Goal: Task Accomplishment & Management: Manage account settings

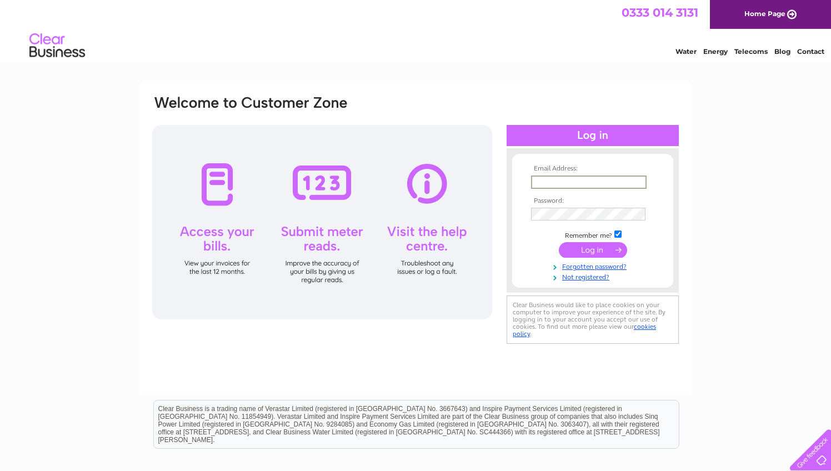
type input "captainwebb@hotmail.co.uk"
click at [592, 249] on input "submit" at bounding box center [593, 250] width 68 height 16
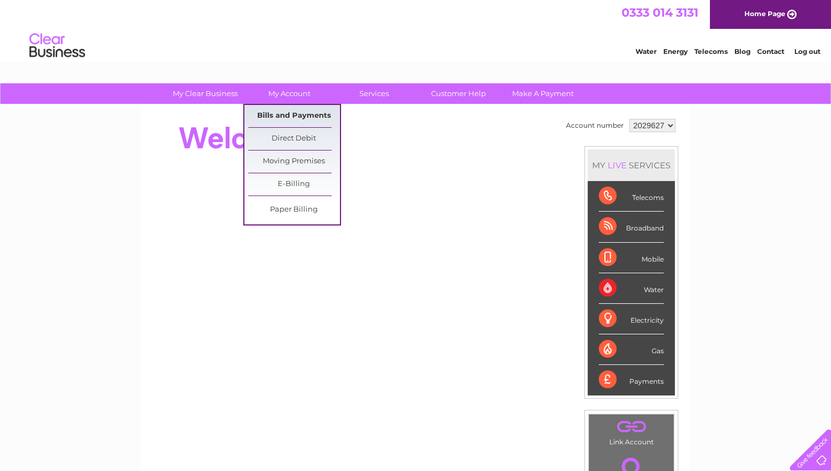
click at [304, 115] on link "Bills and Payments" at bounding box center [294, 116] width 92 height 22
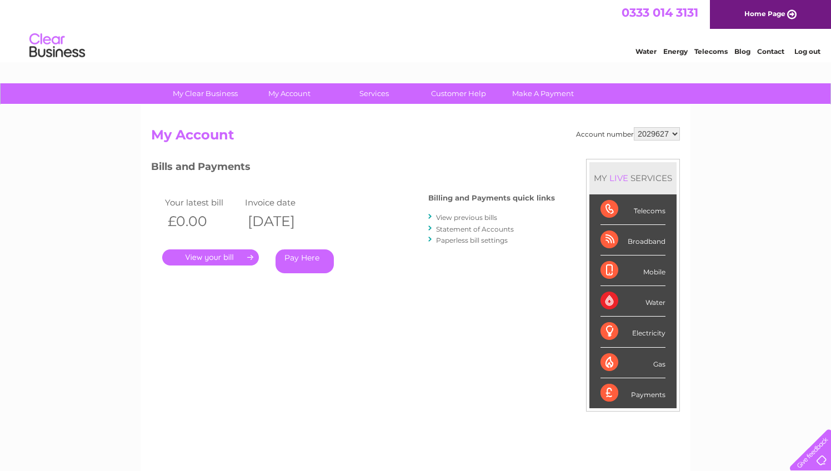
click at [466, 227] on link "Statement of Accounts" at bounding box center [475, 229] width 78 height 8
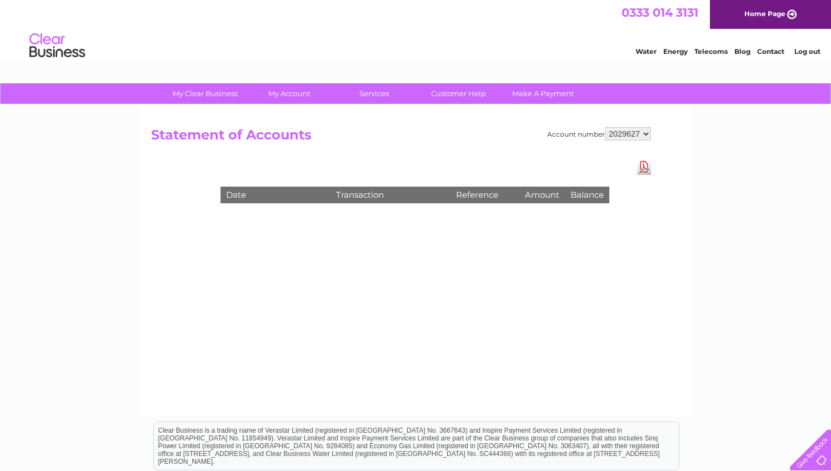
click at [434, 258] on div "Account number 2029627 Statement of Accounts Download Pdf Date Transaction Refe…" at bounding box center [415, 260] width 550 height 311
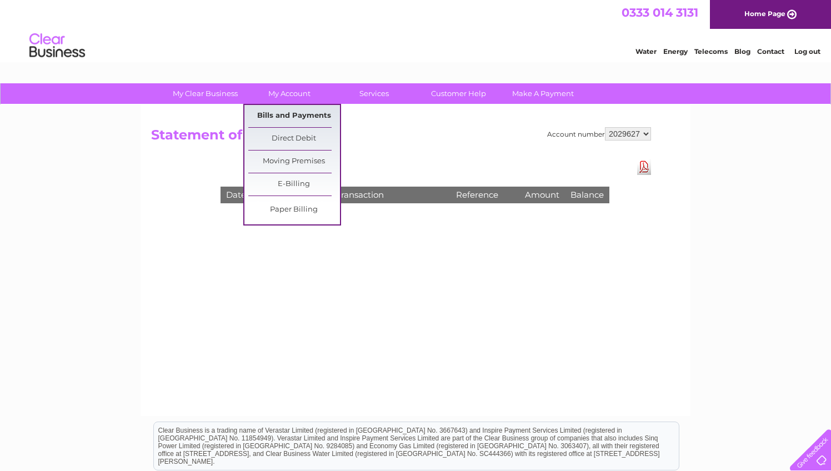
click at [295, 112] on link "Bills and Payments" at bounding box center [294, 116] width 92 height 22
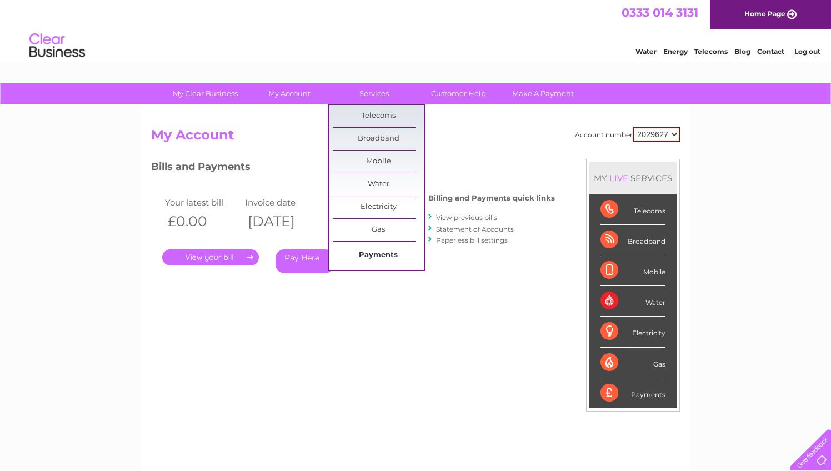
click at [380, 259] on link "Payments" at bounding box center [379, 255] width 92 height 22
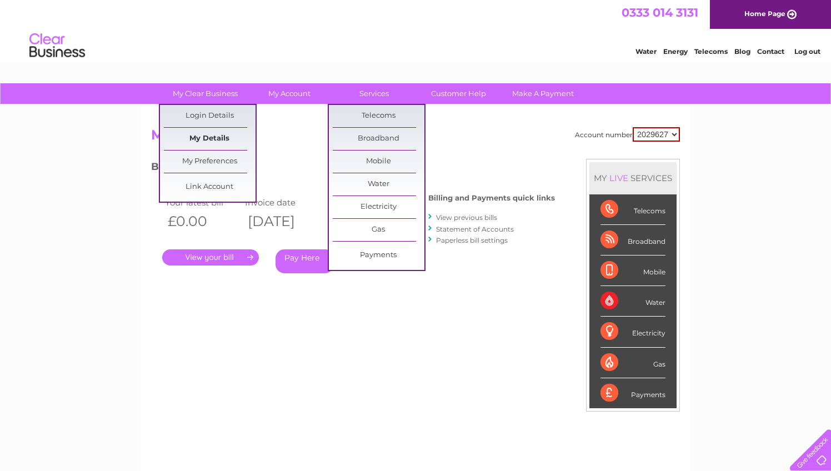
click at [214, 138] on link "My Details" at bounding box center [210, 139] width 92 height 22
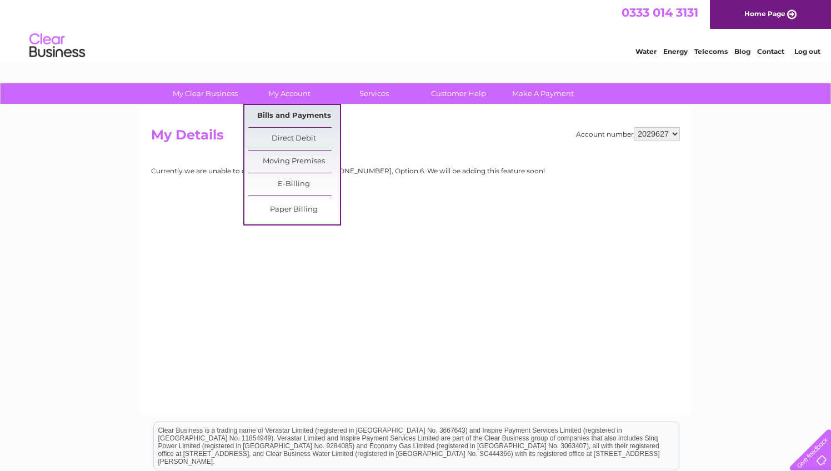
click at [290, 116] on link "Bills and Payments" at bounding box center [294, 116] width 92 height 22
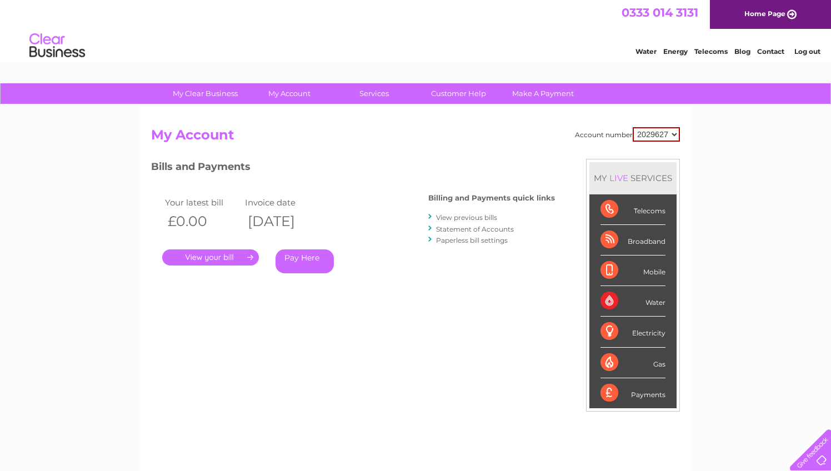
click at [218, 254] on link "." at bounding box center [210, 257] width 97 height 16
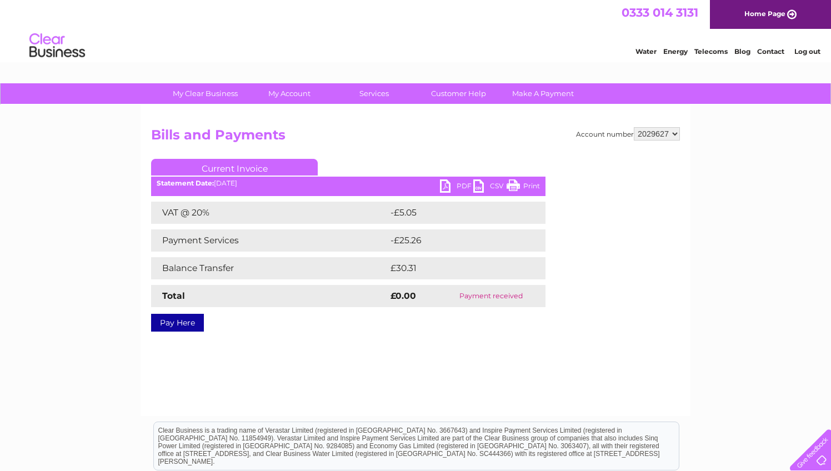
click at [444, 184] on link "PDF" at bounding box center [456, 187] width 33 height 16
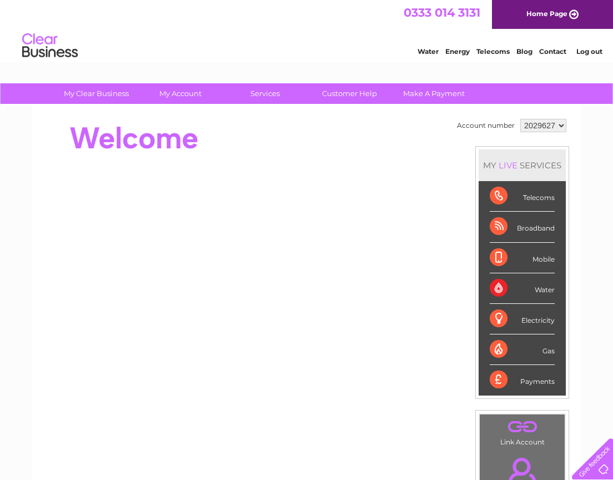
click at [593, 52] on link "Log out" at bounding box center [589, 51] width 26 height 8
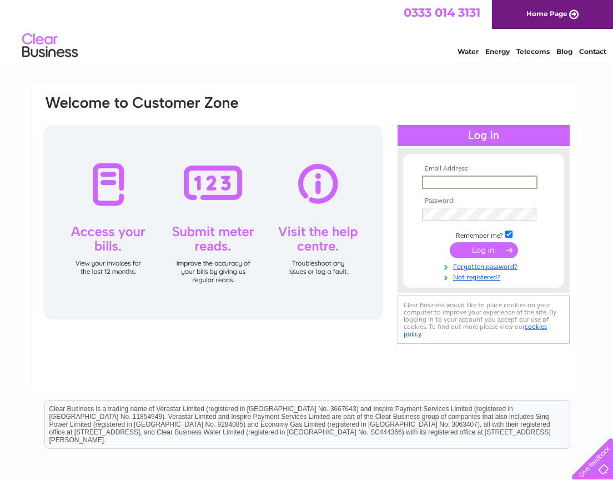
type input "[EMAIL_ADDRESS][DOMAIN_NAME]"
click at [484, 249] on input "submit" at bounding box center [484, 250] width 68 height 16
click at [495, 250] on input "submit" at bounding box center [484, 250] width 68 height 16
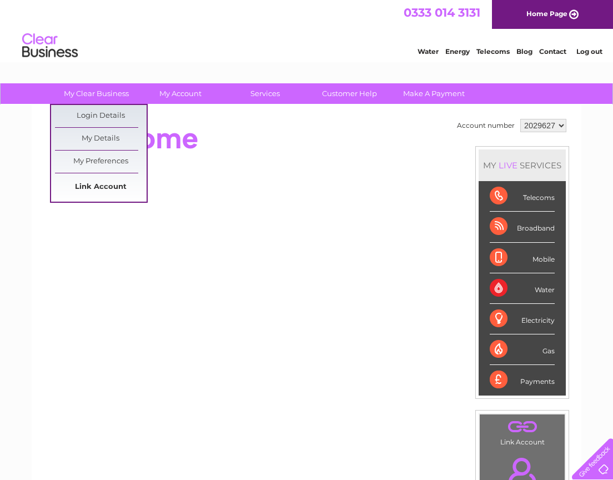
click at [92, 184] on link "Link Account" at bounding box center [101, 187] width 92 height 22
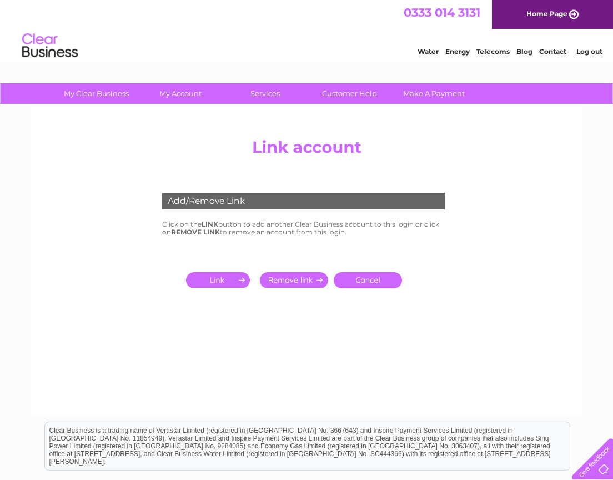
click at [218, 281] on input "submit" at bounding box center [220, 280] width 68 height 16
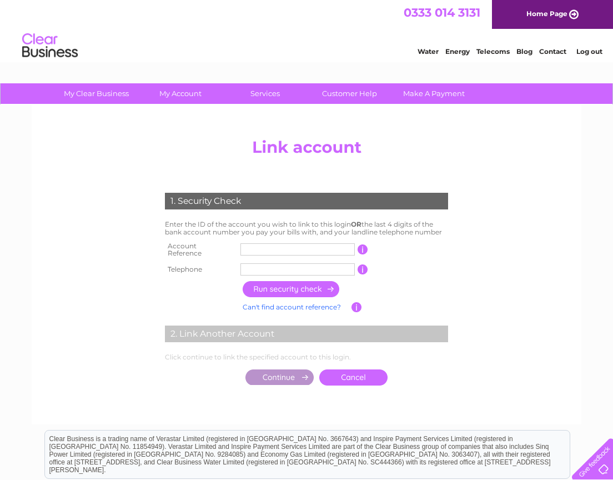
click at [266, 245] on input "text" at bounding box center [297, 249] width 114 height 12
click at [244, 246] on input "text" at bounding box center [297, 249] width 114 height 12
click at [264, 249] on input "text" at bounding box center [297, 249] width 114 height 12
type input "30303525"
click at [305, 263] on input "text" at bounding box center [297, 269] width 114 height 12
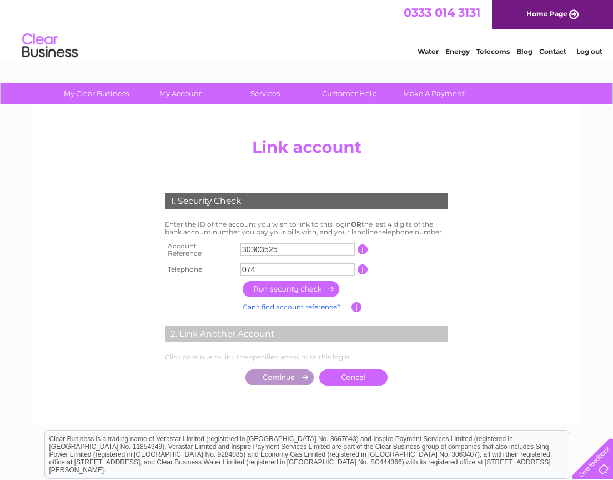
type input "0745"
type input "07453273453"
click at [296, 282] on input "button" at bounding box center [292, 289] width 98 height 16
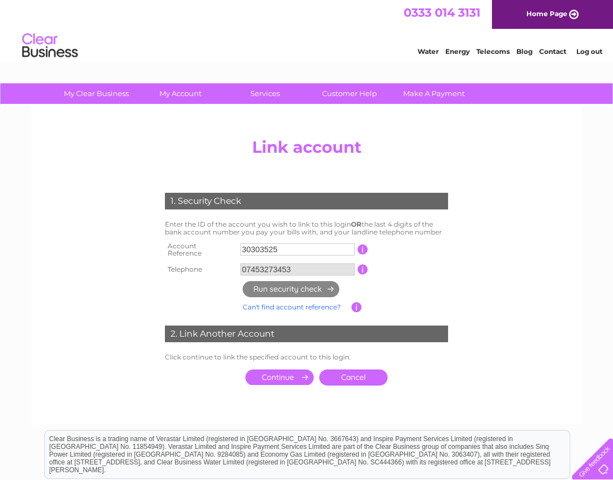
click at [285, 370] on input "submit" at bounding box center [279, 377] width 68 height 16
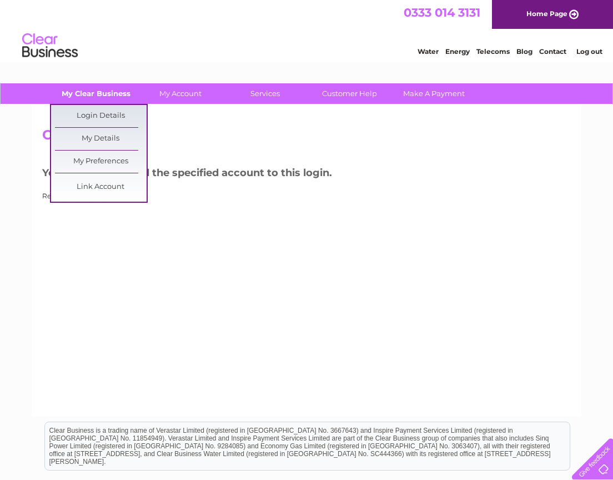
click at [103, 94] on link "My Clear Business" at bounding box center [97, 93] width 92 height 21
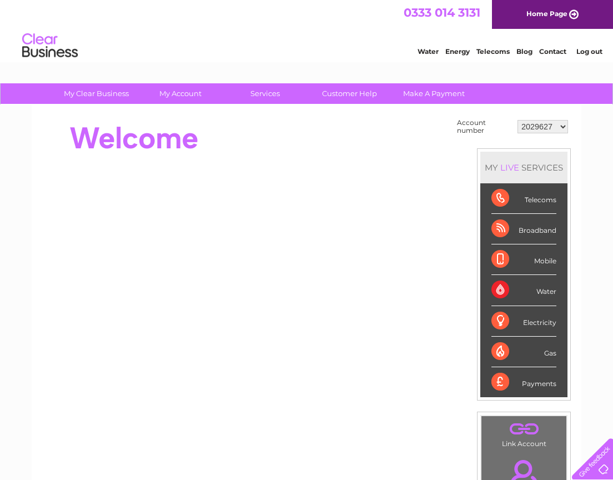
select select "30303525"
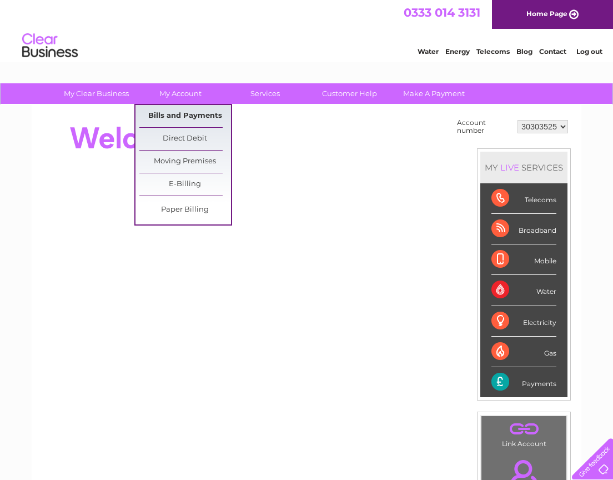
click at [192, 115] on link "Bills and Payments" at bounding box center [185, 116] width 92 height 22
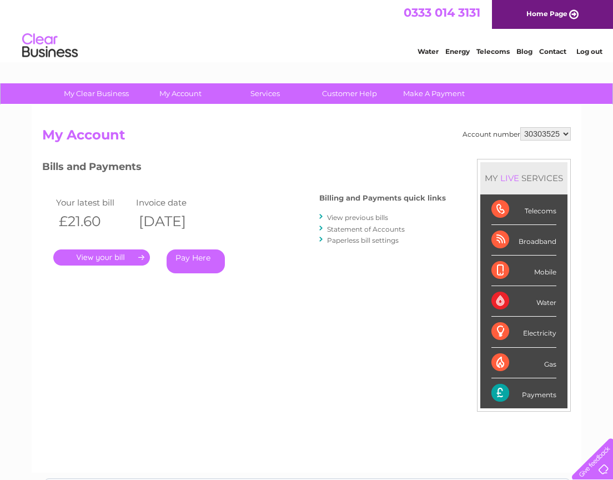
click at [374, 231] on link "Statement of Accounts" at bounding box center [366, 229] width 78 height 8
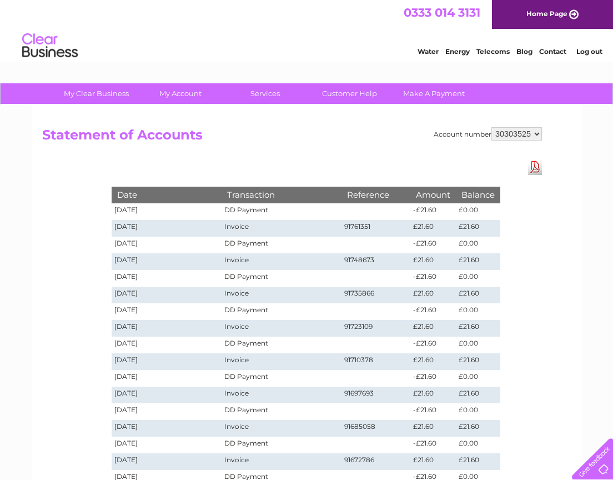
click at [536, 167] on link "Download Pdf" at bounding box center [535, 167] width 14 height 16
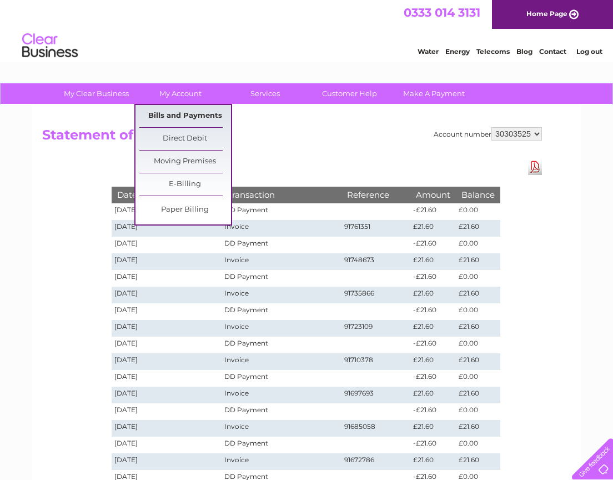
click at [188, 117] on link "Bills and Payments" at bounding box center [185, 116] width 92 height 22
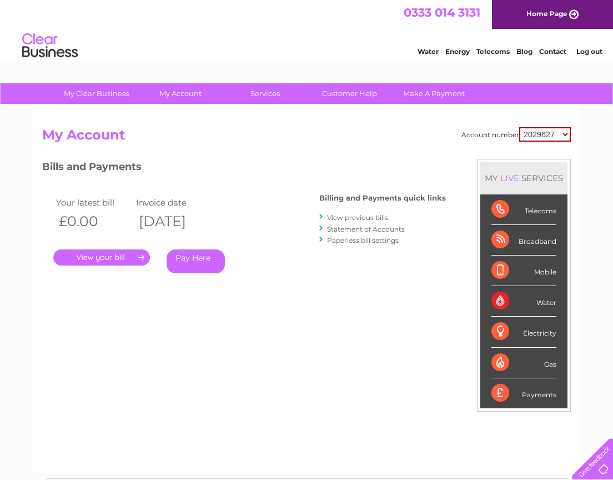
click at [113, 257] on link "." at bounding box center [101, 257] width 97 height 16
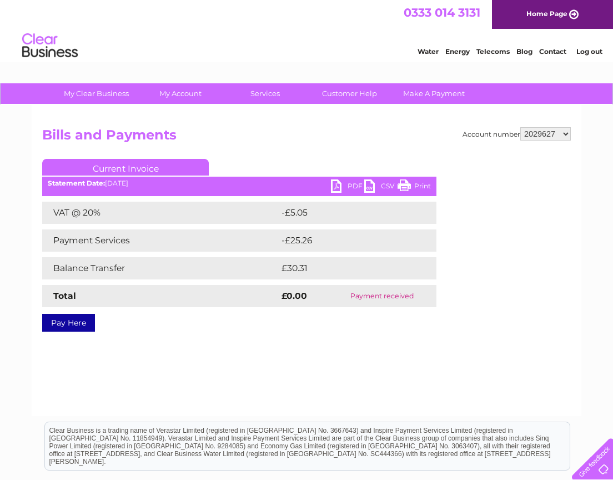
click at [338, 184] on link "PDF" at bounding box center [347, 187] width 33 height 16
click at [239, 52] on div "Water Energy Telecoms Blog Contact Log out" at bounding box center [306, 47] width 613 height 36
select select "30303525"
click at [194, 93] on link "My Account" at bounding box center [181, 93] width 92 height 21
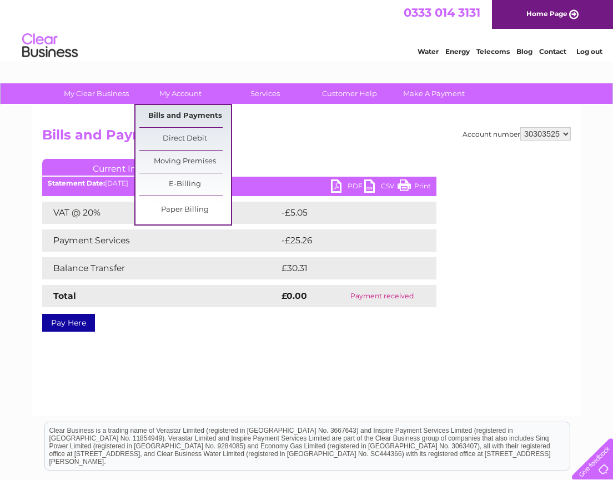
click at [191, 115] on link "Bills and Payments" at bounding box center [185, 116] width 92 height 22
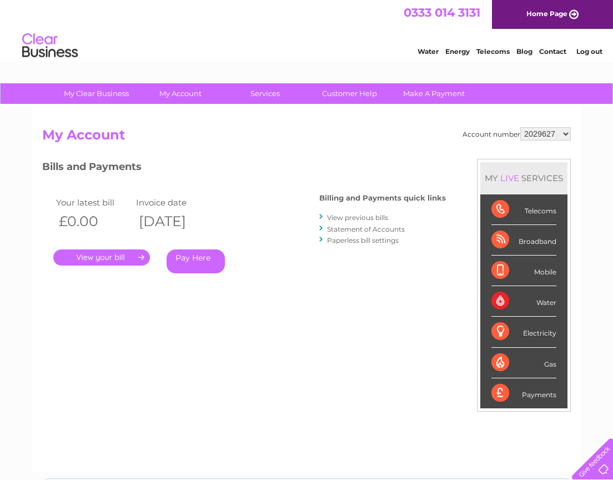
select select "30303525"
click at [207, 144] on h2 "My Account" at bounding box center [306, 137] width 529 height 21
click at [112, 256] on link "." at bounding box center [101, 257] width 97 height 16
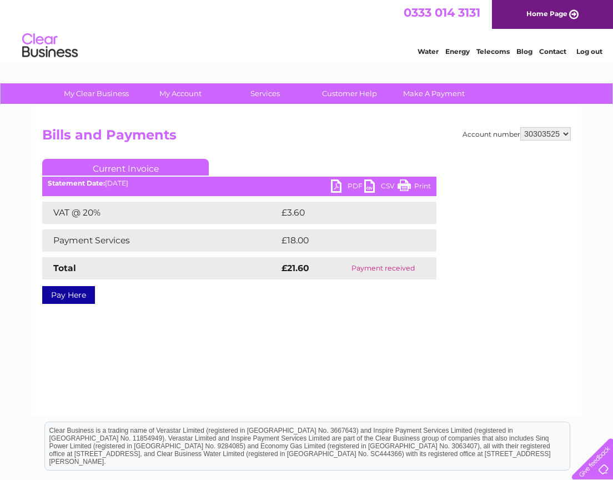
click at [336, 187] on link "PDF" at bounding box center [347, 187] width 33 height 16
click at [353, 92] on link "Customer Help" at bounding box center [350, 93] width 92 height 21
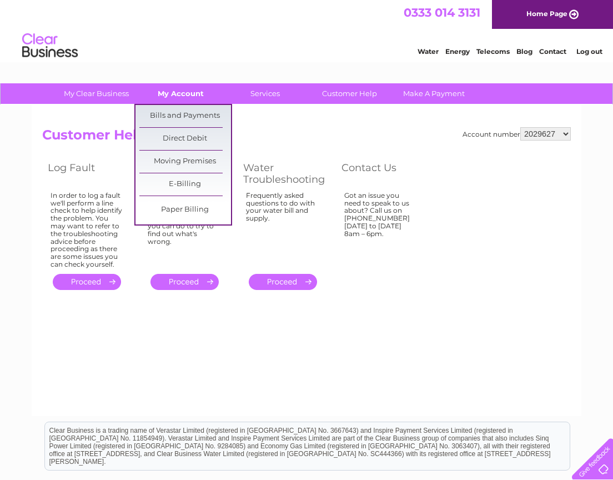
click at [173, 95] on link "My Account" at bounding box center [181, 93] width 92 height 21
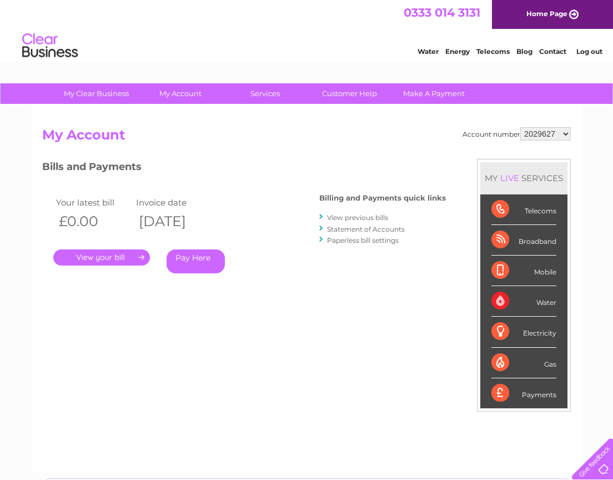
select select "30303525"
click at [552, 52] on link "Contact" at bounding box center [552, 51] width 27 height 8
